Goal: Information Seeking & Learning: Learn about a topic

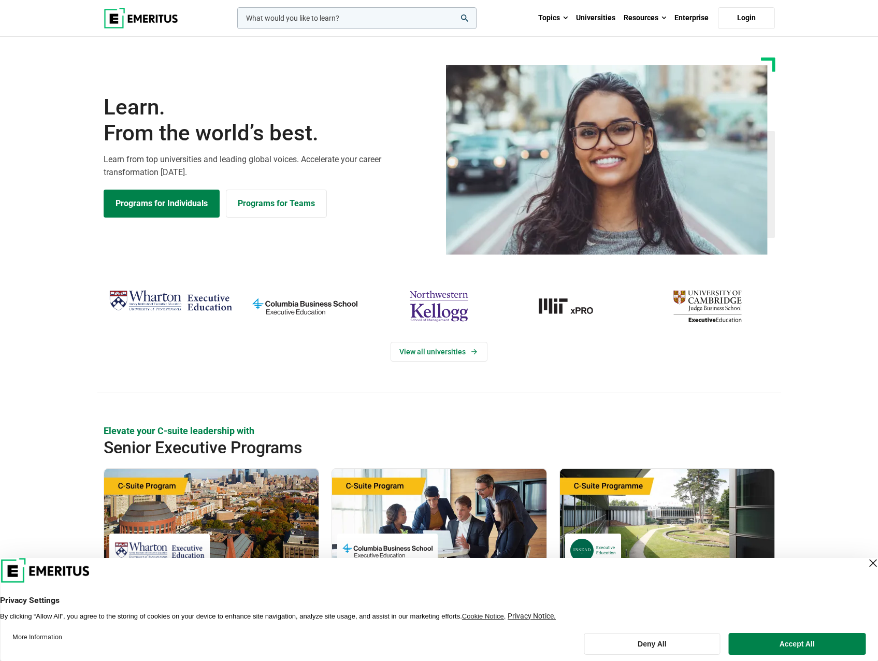
click at [356, 18] on input "woocommerce-product-search-field-0" at bounding box center [356, 18] width 239 height 22
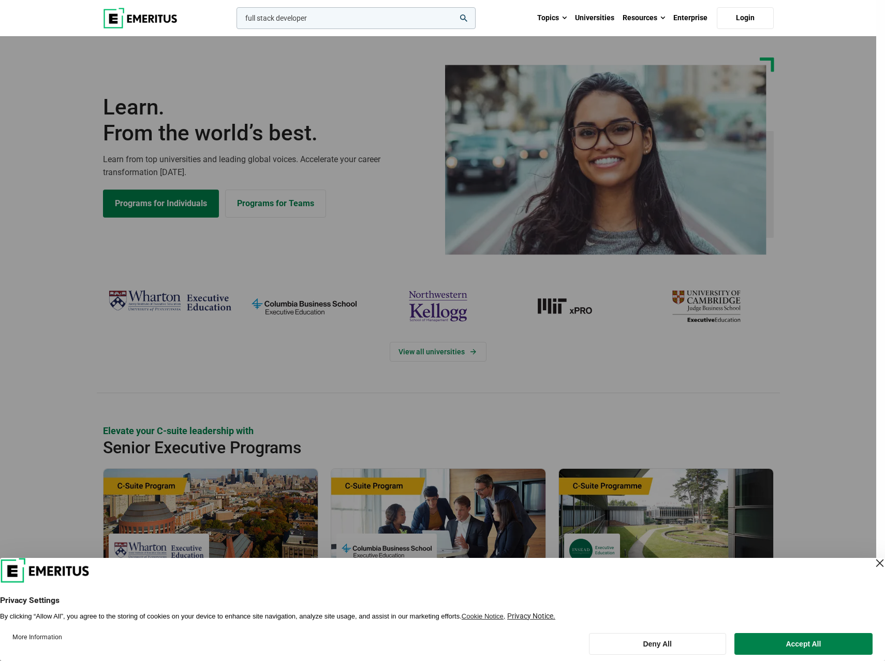
type input "full stack developer"
click at [235, 21] on button "search" at bounding box center [235, 21] width 0 height 0
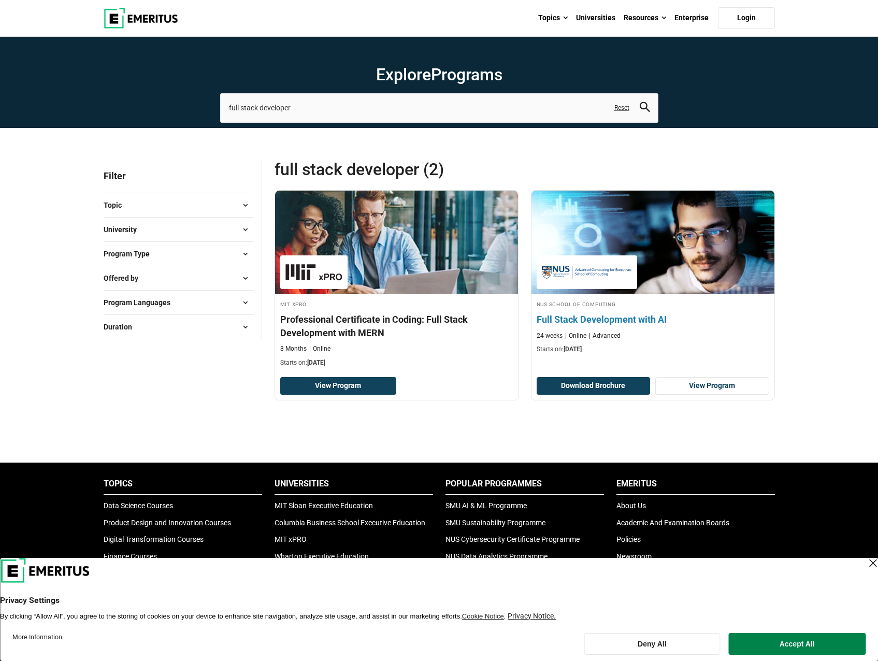
click at [612, 313] on h4 "Full Stack Development with AI" at bounding box center [652, 319] width 232 height 13
